Goal: Transaction & Acquisition: Register for event/course

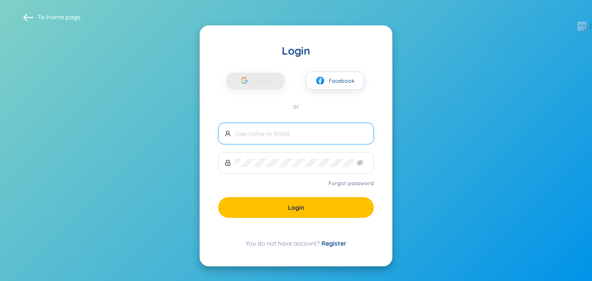
click at [306, 133] on input "text" at bounding box center [301, 134] width 132 height 8
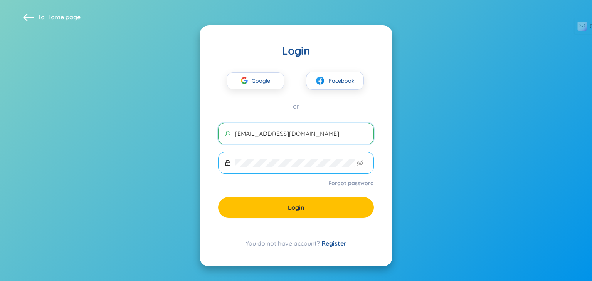
type input "[EMAIL_ADDRESS][DOMAIN_NAME]"
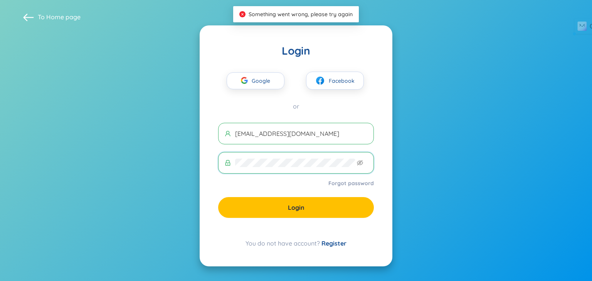
click at [220, 155] on span at bounding box center [296, 163] width 156 height 22
click at [31, 20] on span at bounding box center [28, 17] width 11 height 11
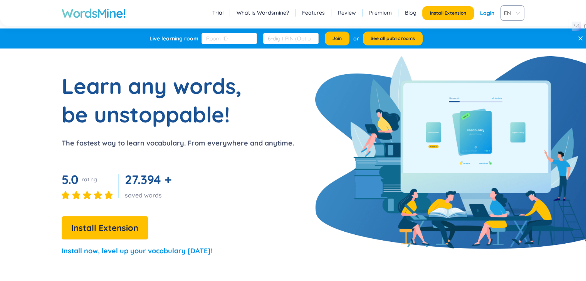
click at [374, 94] on section "Learn any words, be unstoppable! The fastest way to learn vocabulary. From ever…" at bounding box center [293, 168] width 586 height 192
click at [491, 12] on link "Login" at bounding box center [487, 13] width 14 height 14
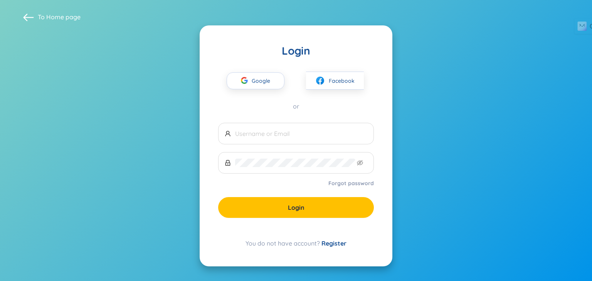
click at [358, 183] on link "Forgot password" at bounding box center [350, 184] width 45 height 8
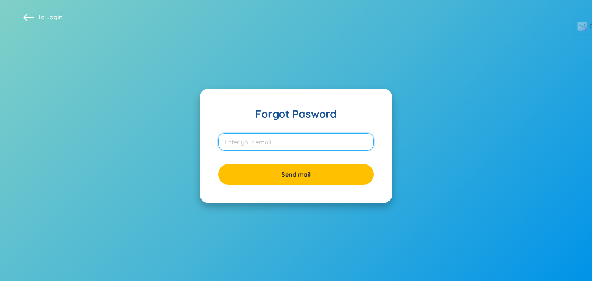
click at [278, 143] on input "email" at bounding box center [296, 141] width 156 height 17
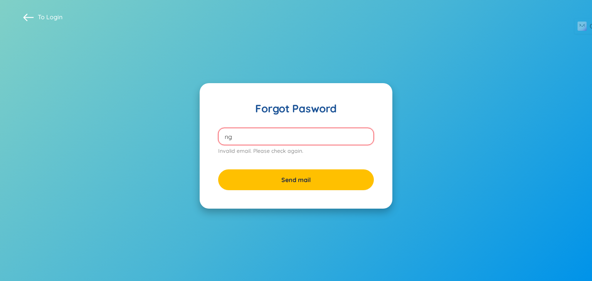
type input "n"
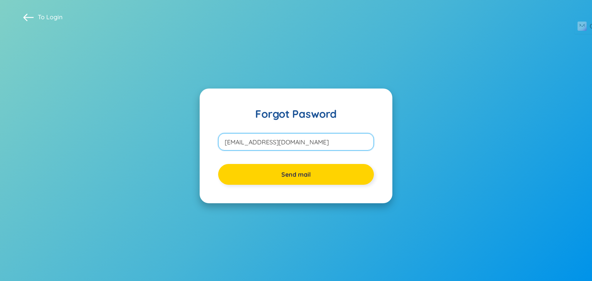
type input "[EMAIL_ADDRESS][DOMAIN_NAME]"
click at [312, 175] on button "Send mail" at bounding box center [296, 174] width 156 height 21
click at [317, 179] on button "Send mail" at bounding box center [296, 174] width 156 height 21
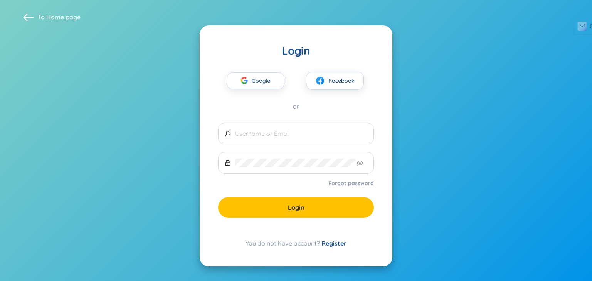
click at [333, 242] on link "Register" at bounding box center [333, 244] width 25 height 8
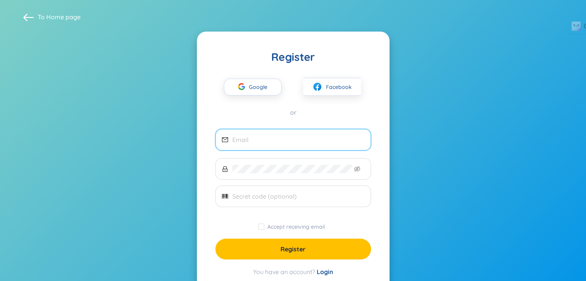
click at [277, 143] on input "email" at bounding box center [298, 140] width 132 height 8
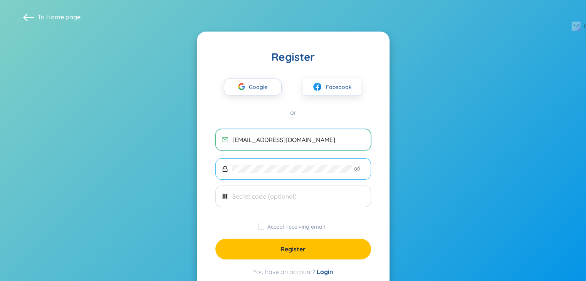
type input "[EMAIL_ADDRESS][DOMAIN_NAME]"
click at [291, 175] on span at bounding box center [293, 169] width 156 height 22
click at [296, 192] on input "text" at bounding box center [298, 196] width 132 height 8
click at [262, 229] on input "Accept receiving email" at bounding box center [261, 227] width 6 height 6
checkbox input "true"
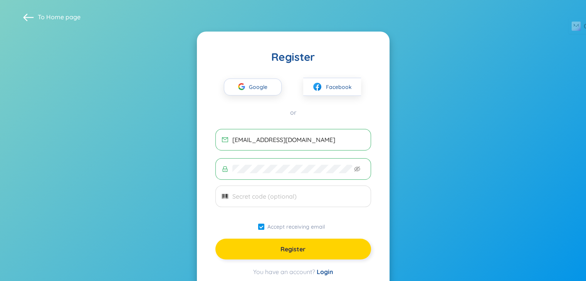
click at [294, 248] on span "Register" at bounding box center [293, 249] width 25 height 8
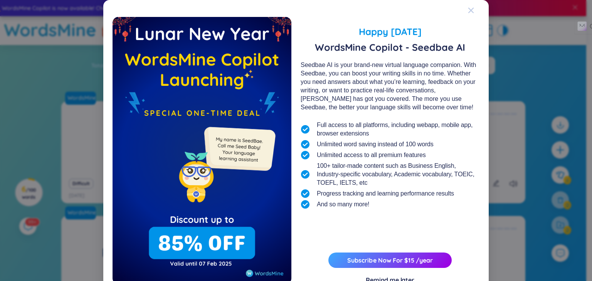
click at [469, 12] on icon "Close" at bounding box center [471, 10] width 6 height 6
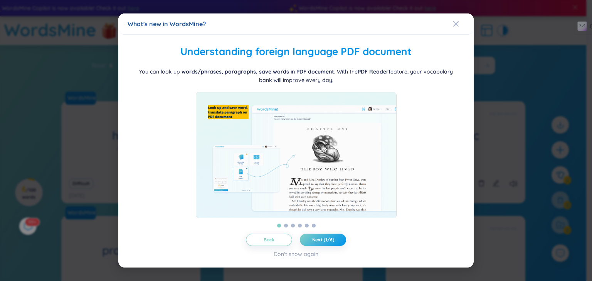
click at [469, 13] on span "Close" at bounding box center [463, 23] width 21 height 21
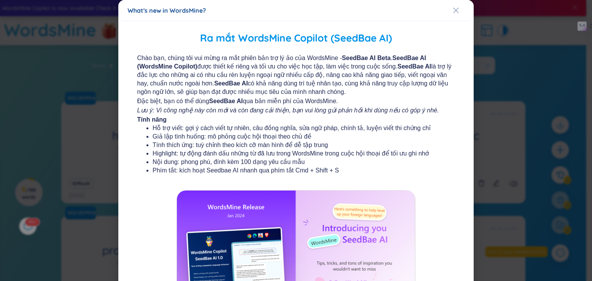
click at [469, 12] on span "Close" at bounding box center [463, 10] width 21 height 21
